Goal: Find specific page/section: Find specific page/section

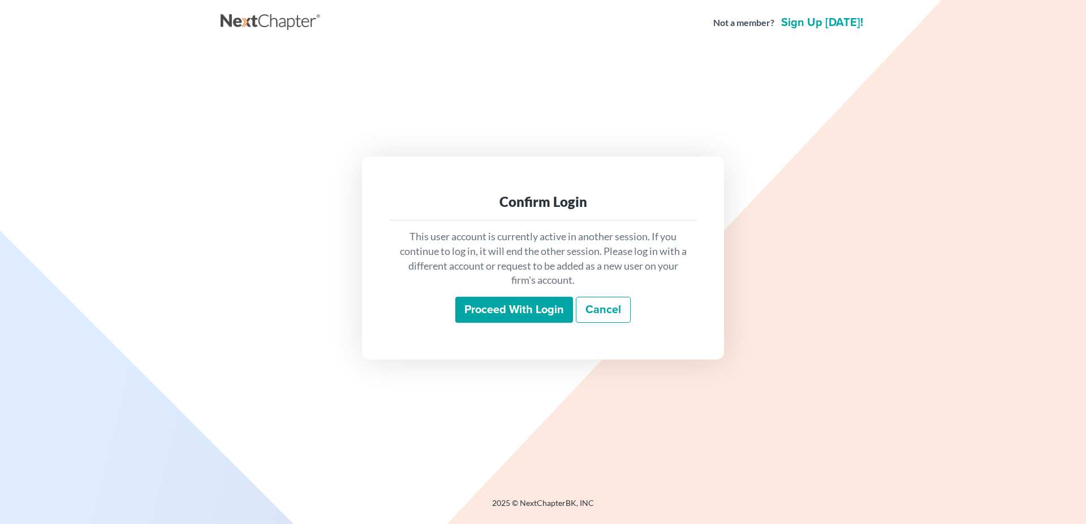
click at [463, 309] on input "Proceed with login" at bounding box center [514, 310] width 118 height 26
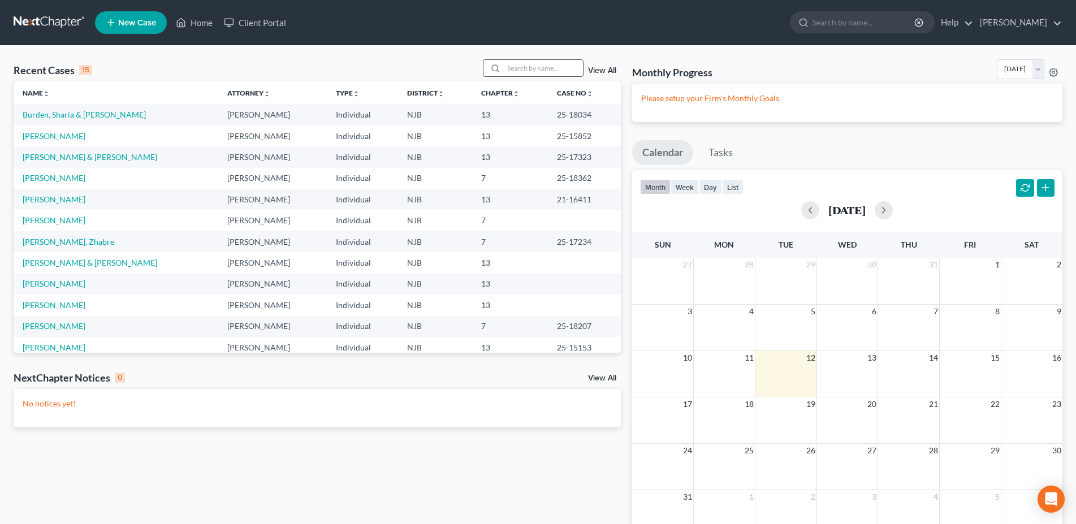
click at [534, 71] on input "search" at bounding box center [543, 68] width 79 height 16
type input "ellen"
